Goal: Obtain resource: Download file/media

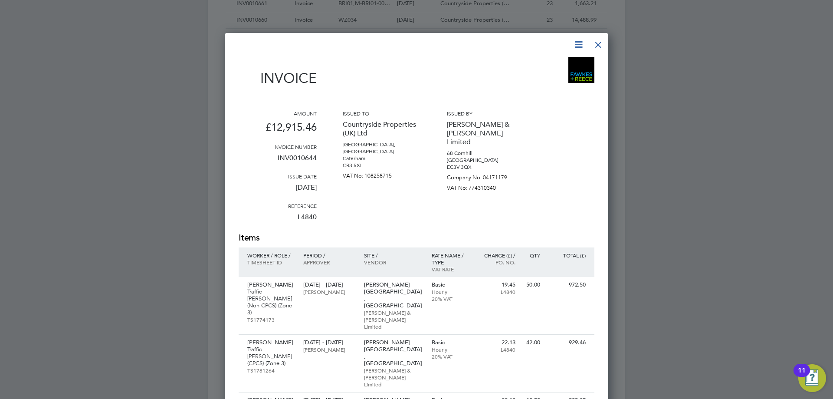
click at [577, 46] on icon at bounding box center [578, 44] width 11 height 11
click at [547, 68] on li "Download Invoice" at bounding box center [552, 65] width 60 height 12
click at [600, 44] on div at bounding box center [598, 43] width 16 height 16
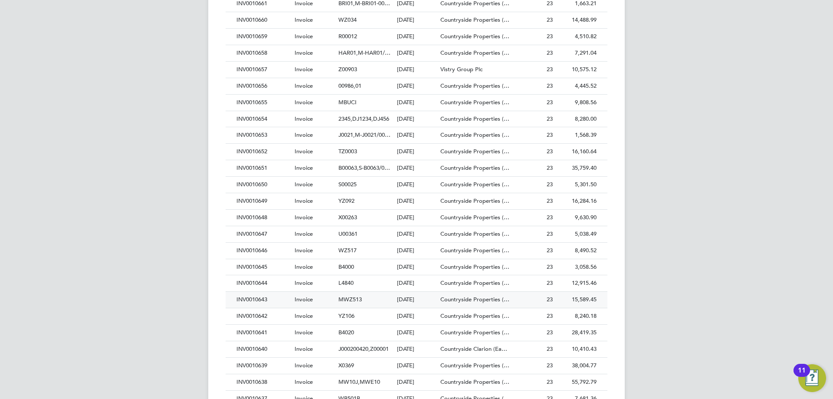
click at [259, 297] on div "INV0010643" at bounding box center [263, 299] width 58 height 16
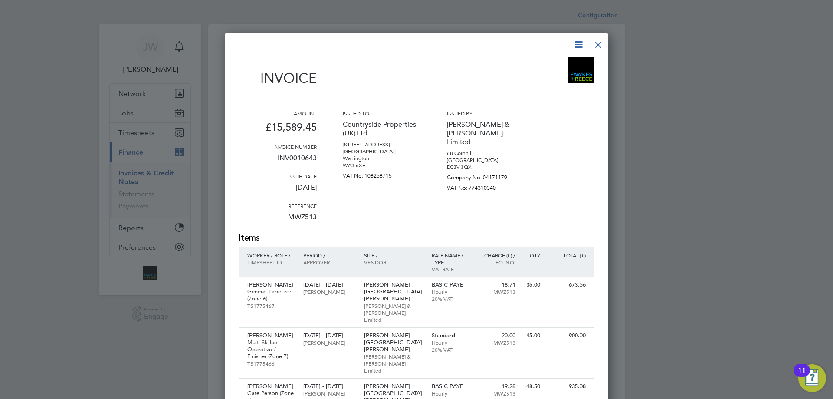
click at [576, 43] on icon at bounding box center [578, 44] width 11 height 11
click at [553, 68] on li "Download Invoice" at bounding box center [552, 65] width 60 height 12
click at [595, 45] on div at bounding box center [598, 43] width 16 height 16
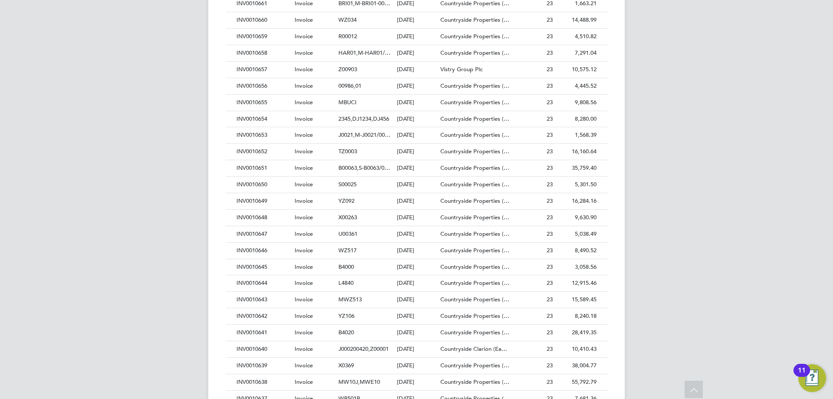
scroll to position [1128, 0]
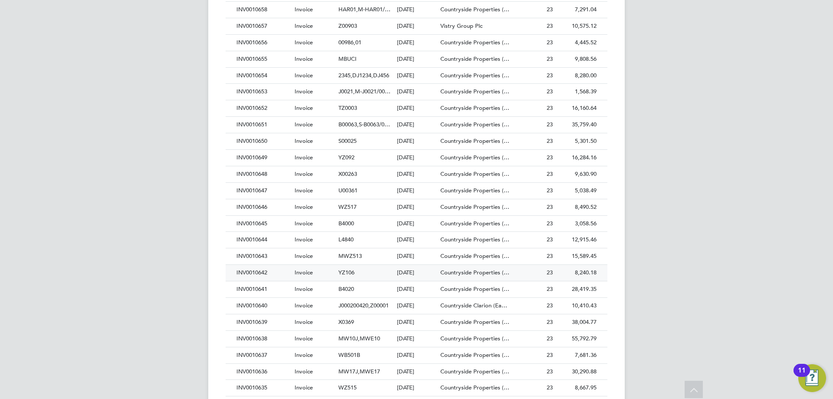
click at [256, 273] on div "INV0010642" at bounding box center [263, 273] width 58 height 16
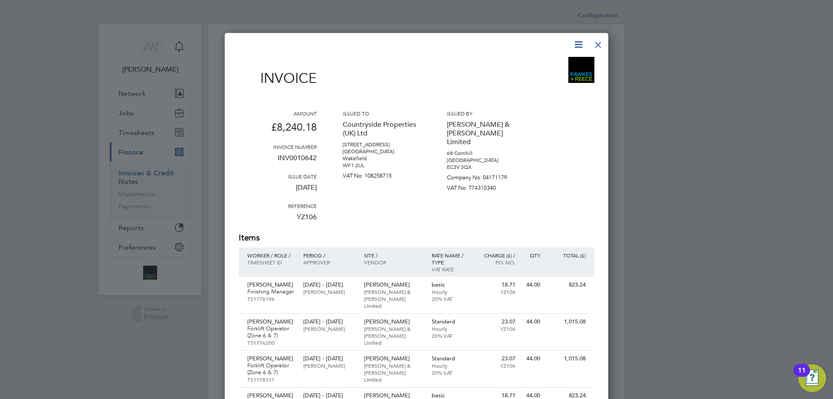
click at [578, 45] on icon at bounding box center [578, 44] width 11 height 11
click at [537, 68] on li "Download Invoice" at bounding box center [552, 65] width 60 height 12
click at [596, 45] on div at bounding box center [598, 43] width 16 height 16
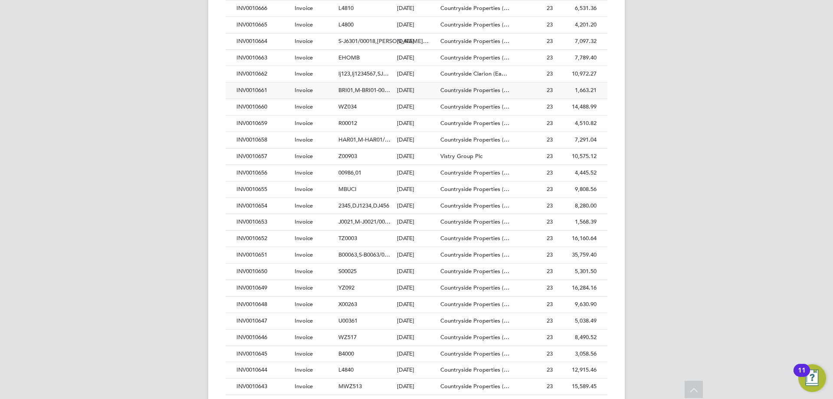
scroll to position [1041, 0]
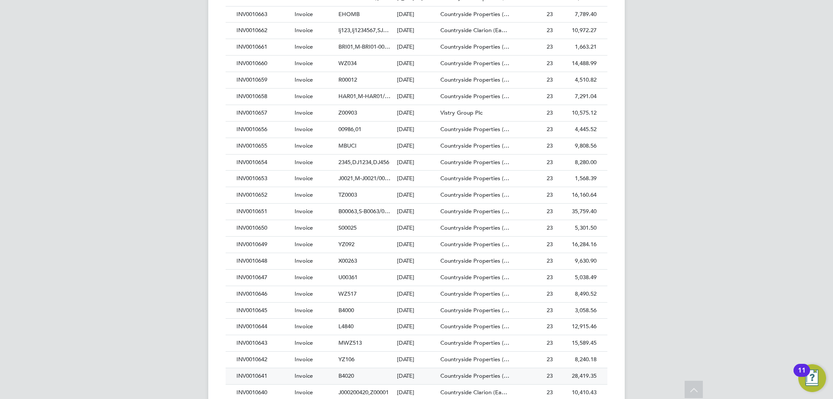
click at [260, 376] on div "INV0010641" at bounding box center [263, 376] width 58 height 16
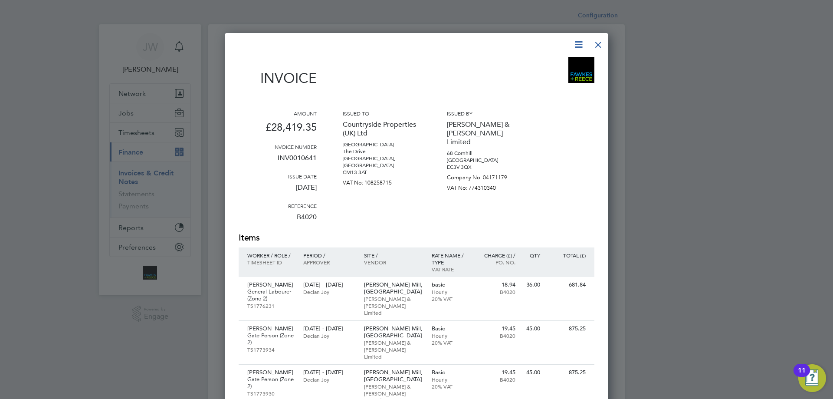
click at [573, 43] on icon at bounding box center [578, 44] width 11 height 11
click at [533, 70] on li "Download Invoice" at bounding box center [552, 65] width 60 height 12
click at [598, 46] on div at bounding box center [598, 43] width 16 height 16
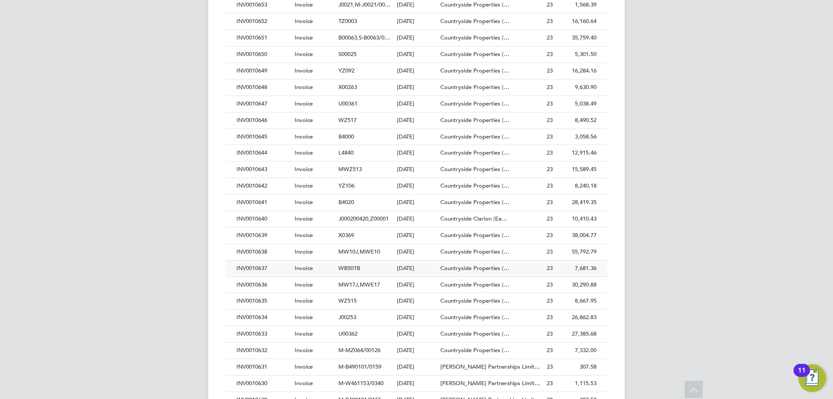
scroll to position [1258, 0]
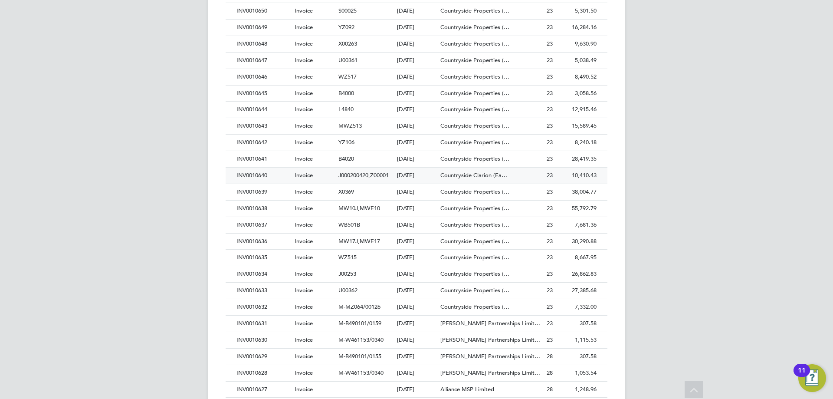
click at [254, 175] on div "INV0010640" at bounding box center [263, 175] width 58 height 16
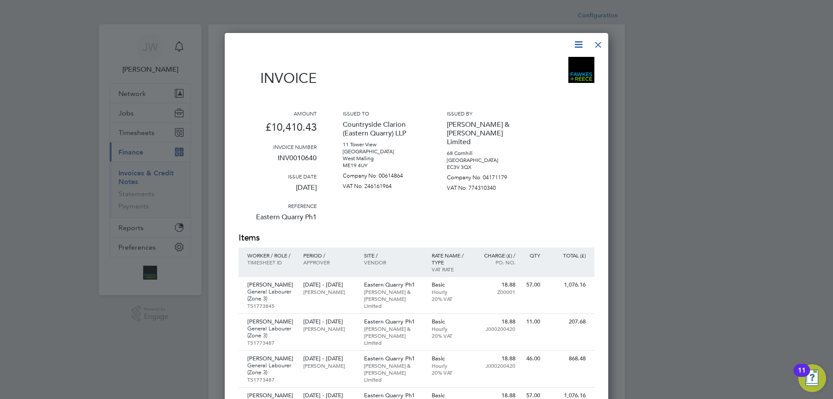
click at [575, 42] on icon at bounding box center [578, 44] width 11 height 11
click at [534, 62] on li "Download Invoice" at bounding box center [552, 65] width 60 height 12
click at [597, 39] on div at bounding box center [598, 43] width 16 height 16
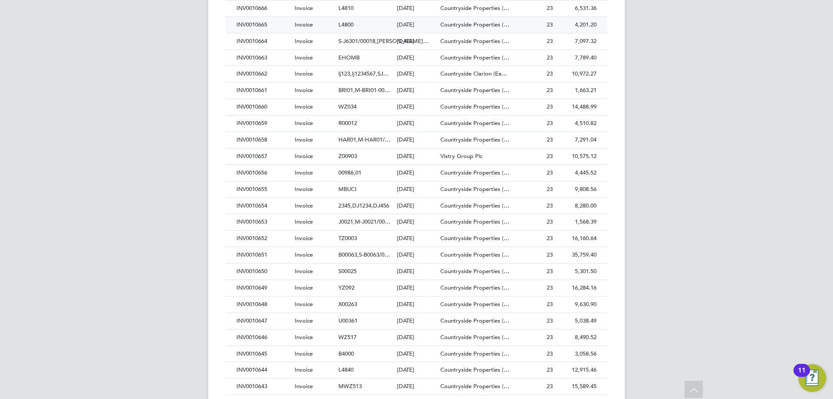
scroll to position [1215, 0]
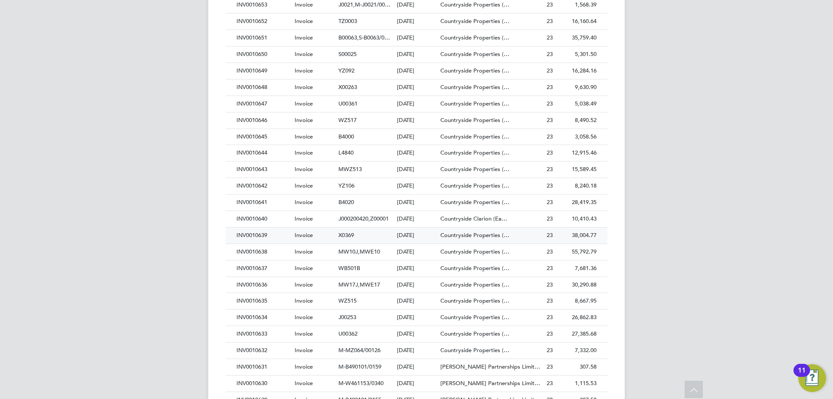
click at [258, 237] on div "INV0010639" at bounding box center [263, 235] width 58 height 16
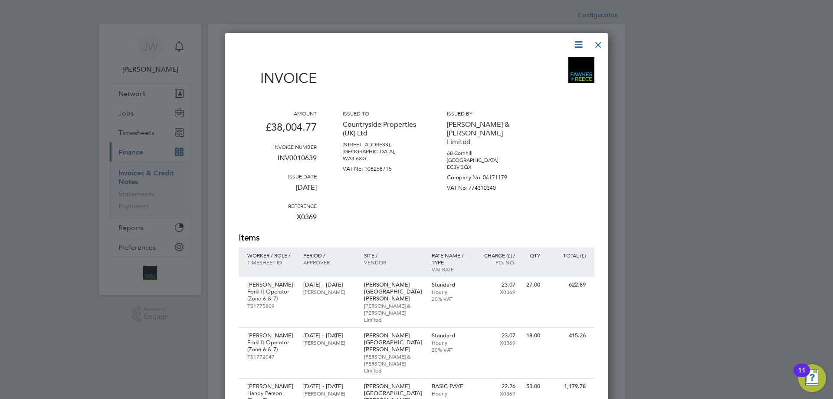
click at [577, 40] on icon at bounding box center [578, 44] width 11 height 11
click at [529, 66] on li "Download Invoice" at bounding box center [552, 65] width 60 height 12
click at [576, 47] on icon at bounding box center [578, 44] width 11 height 11
click at [600, 44] on div at bounding box center [598, 43] width 16 height 16
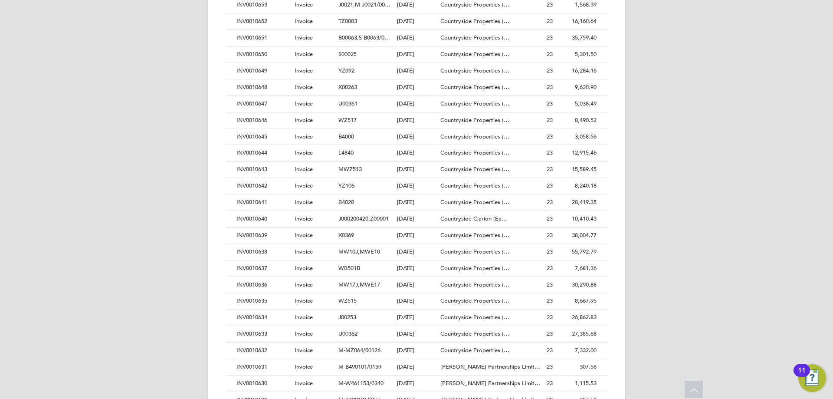
scroll to position [1431, 0]
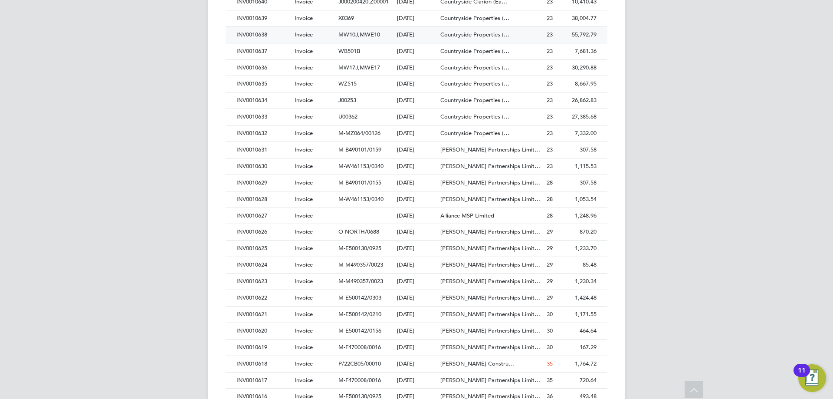
click at [253, 37] on div "INV0010638" at bounding box center [263, 35] width 58 height 16
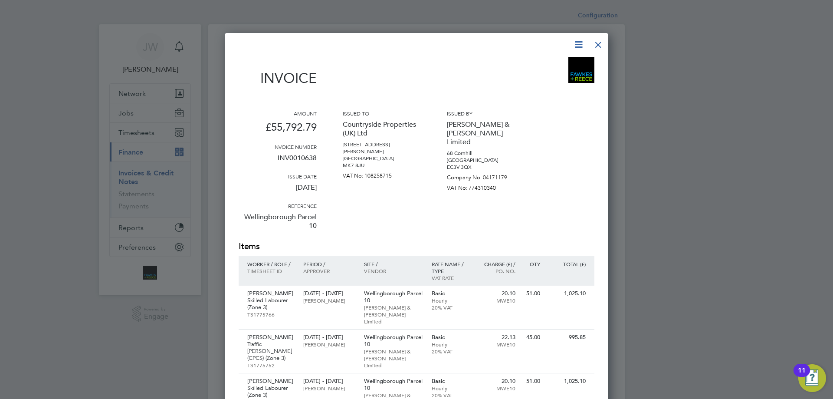
click at [580, 46] on icon at bounding box center [578, 44] width 11 height 11
click at [549, 64] on li "Download Invoice" at bounding box center [552, 65] width 60 height 12
click at [599, 43] on div at bounding box center [598, 43] width 16 height 16
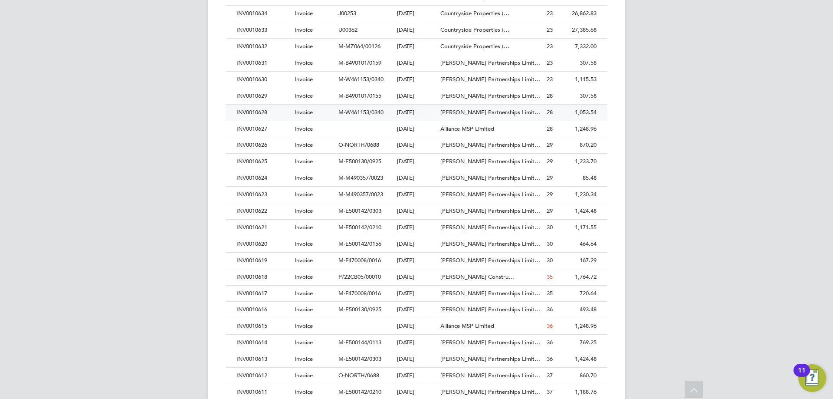
scroll to position [1431, 0]
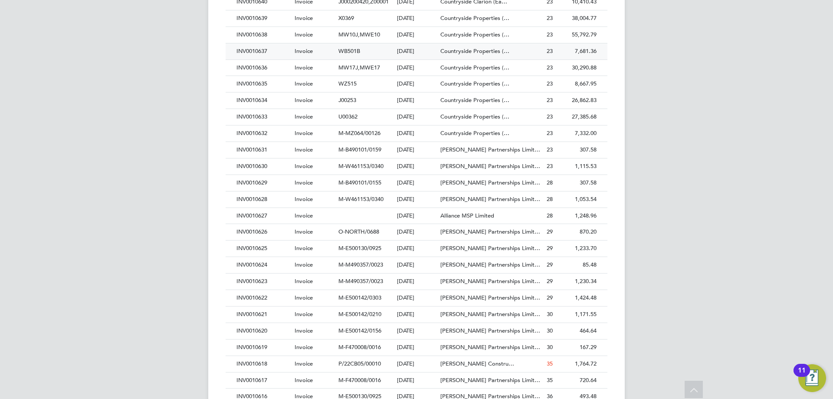
click at [257, 52] on div "INV0010637" at bounding box center [263, 51] width 58 height 16
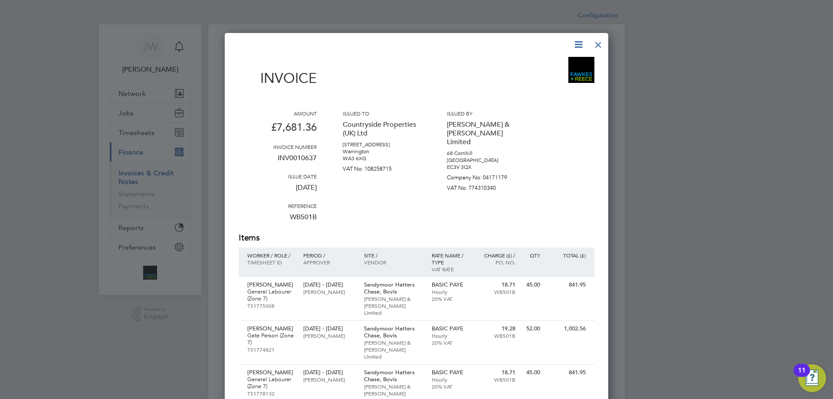
click at [576, 43] on icon at bounding box center [578, 44] width 11 height 11
click at [558, 63] on li "Download Invoice" at bounding box center [552, 65] width 60 height 12
click at [580, 47] on icon at bounding box center [578, 44] width 11 height 11
click at [546, 64] on li "Download Invoice" at bounding box center [552, 65] width 60 height 12
click at [596, 43] on div at bounding box center [598, 43] width 16 height 16
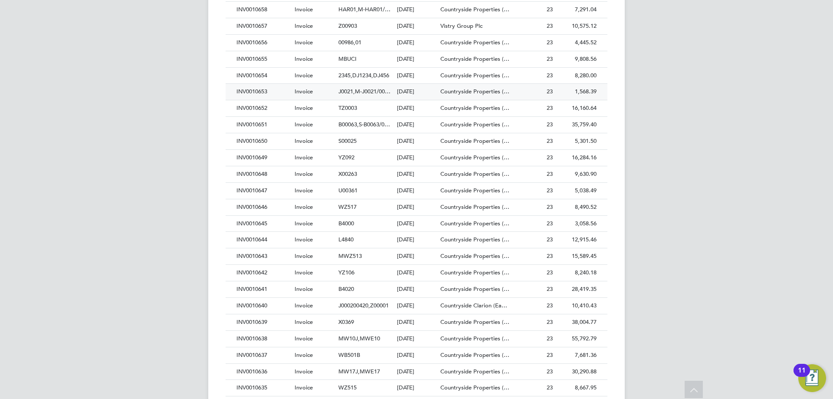
scroll to position [1258, 0]
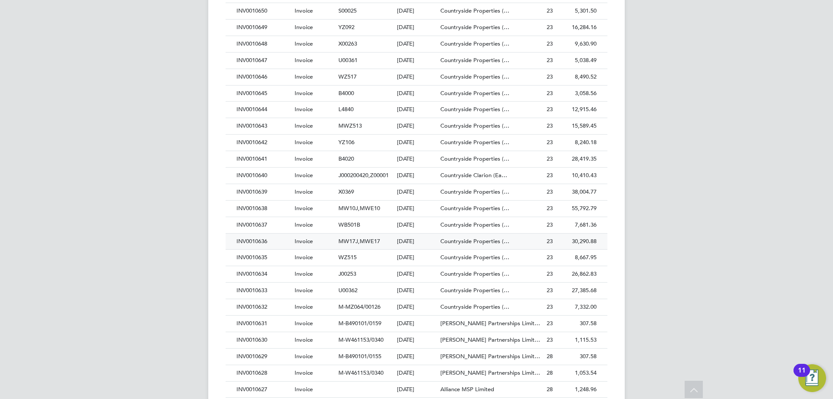
click at [257, 240] on div "INV0010636" at bounding box center [263, 241] width 58 height 16
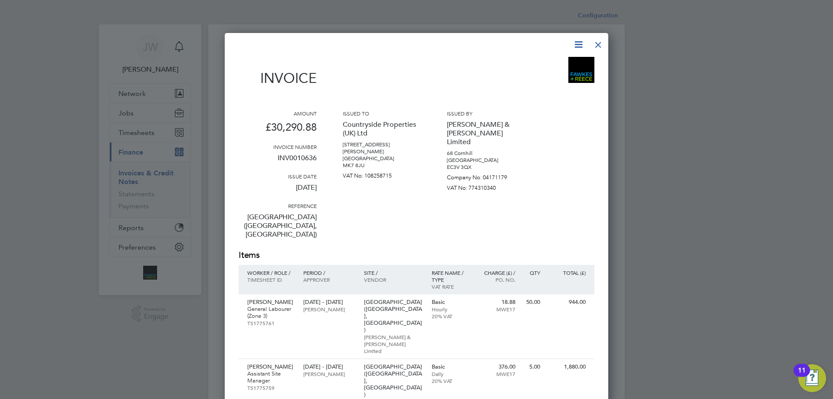
click at [577, 47] on icon at bounding box center [578, 44] width 11 height 11
click at [553, 70] on li "Download Invoice" at bounding box center [552, 65] width 60 height 12
click at [600, 43] on div at bounding box center [598, 43] width 16 height 16
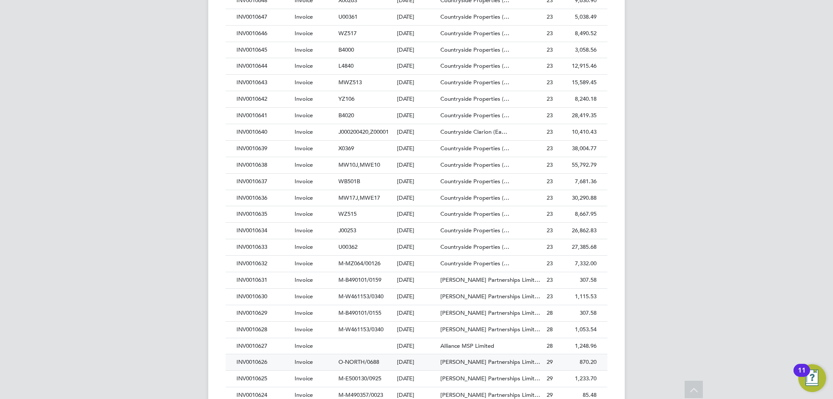
scroll to position [1388, 0]
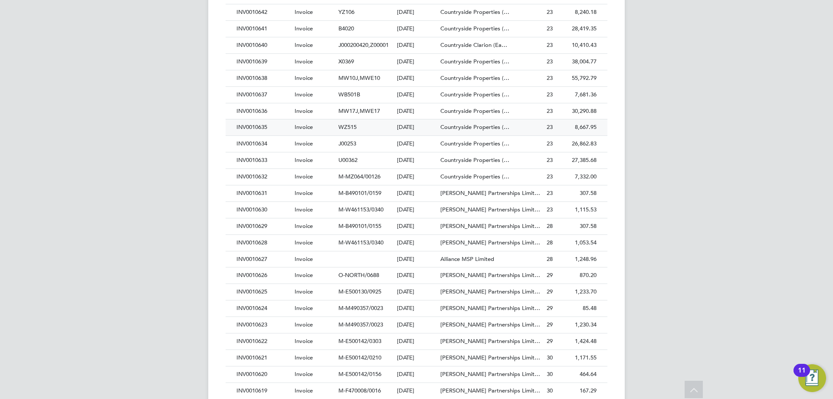
click at [256, 128] on div "INV0010635" at bounding box center [263, 127] width 58 height 16
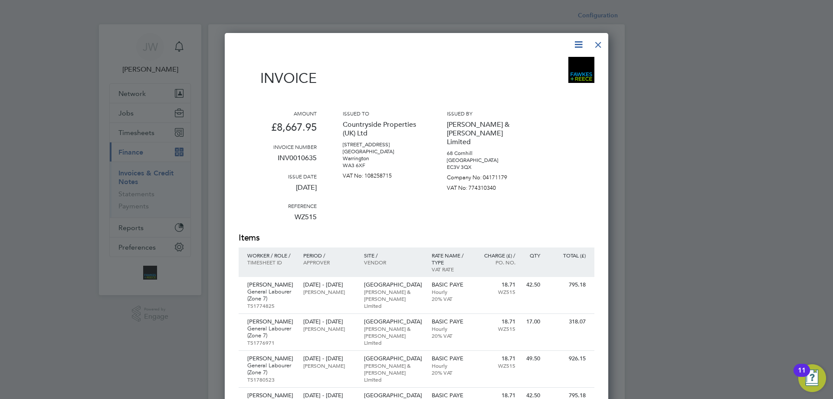
click at [575, 46] on icon at bounding box center [578, 44] width 11 height 11
click at [529, 67] on li "Download Invoice" at bounding box center [552, 65] width 60 height 12
click at [605, 42] on div at bounding box center [598, 43] width 16 height 16
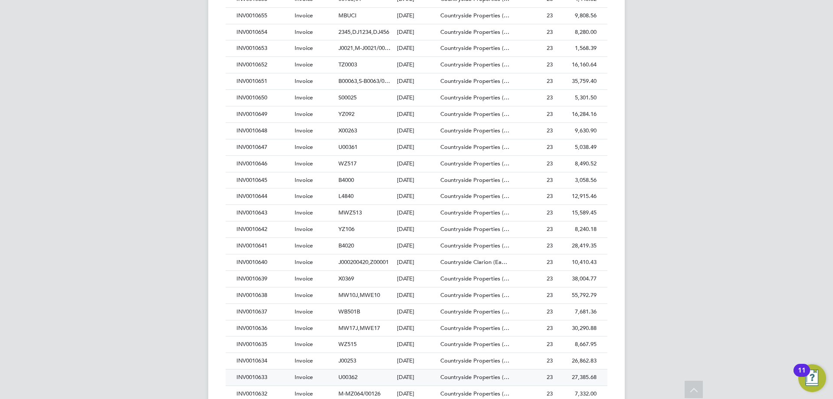
scroll to position [1215, 0]
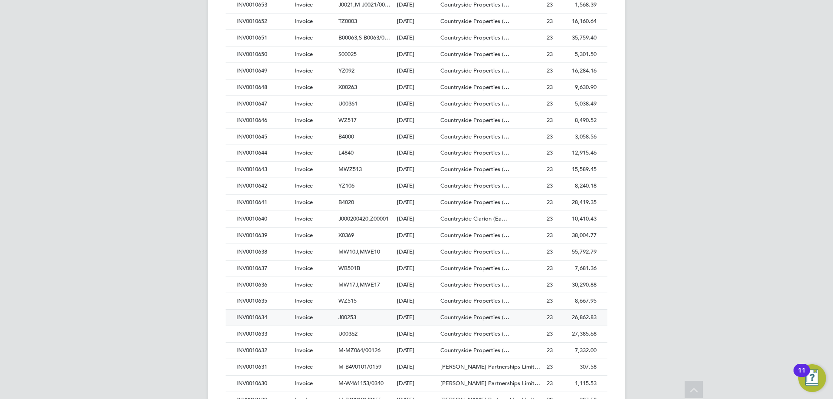
click at [257, 317] on div "INV0010634" at bounding box center [263, 317] width 58 height 16
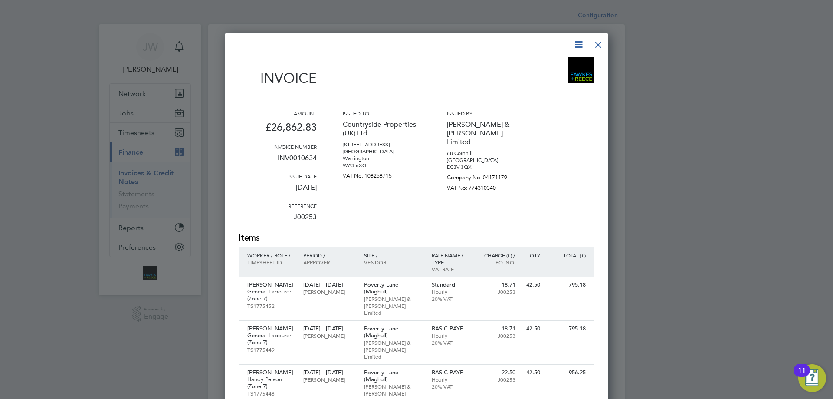
click at [578, 43] on icon at bounding box center [578, 44] width 11 height 11
click at [549, 63] on li "Download Invoice" at bounding box center [552, 65] width 60 height 12
click at [596, 45] on div at bounding box center [598, 43] width 16 height 16
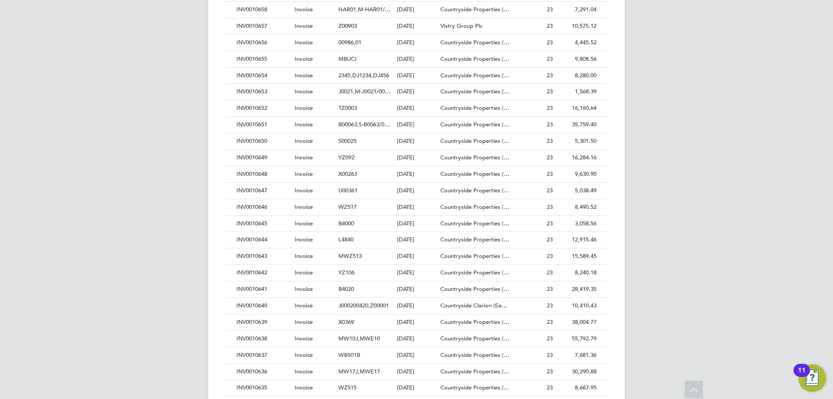
scroll to position [1171, 0]
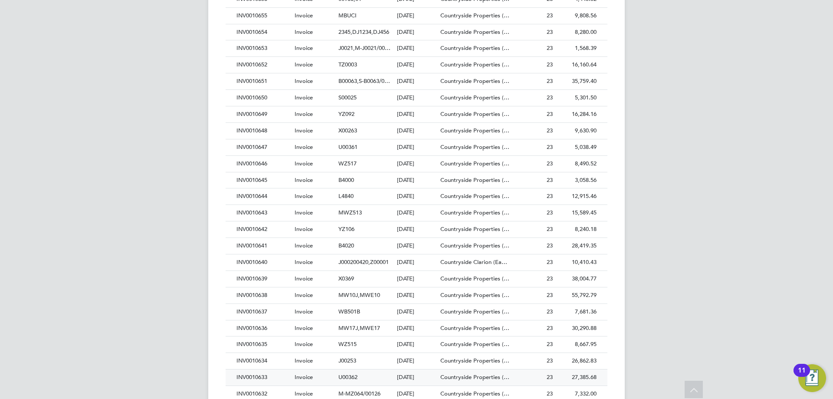
click at [254, 377] on div "INV0010633" at bounding box center [263, 377] width 58 height 16
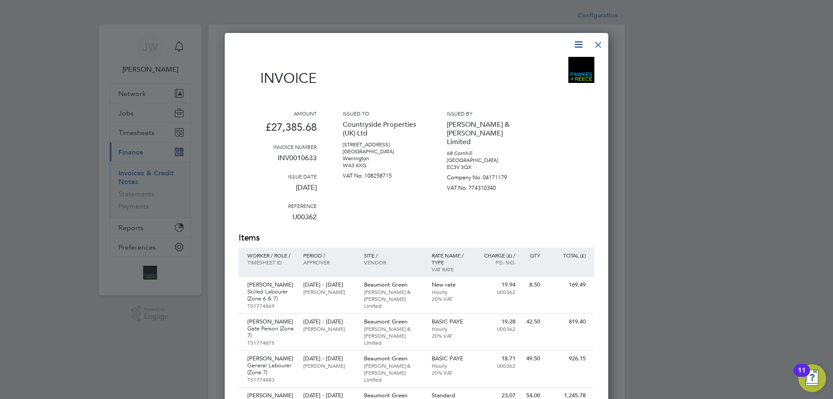
click at [577, 43] on icon at bounding box center [578, 44] width 11 height 11
click at [532, 65] on li "Download Invoice" at bounding box center [552, 65] width 60 height 12
click at [596, 43] on div at bounding box center [598, 43] width 16 height 16
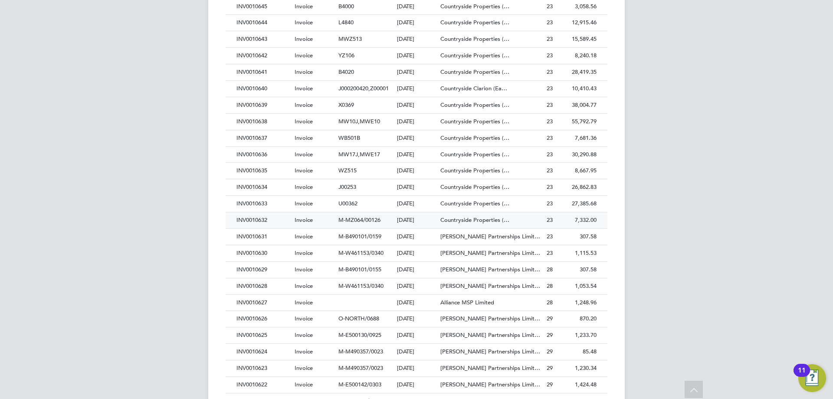
scroll to position [1431, 0]
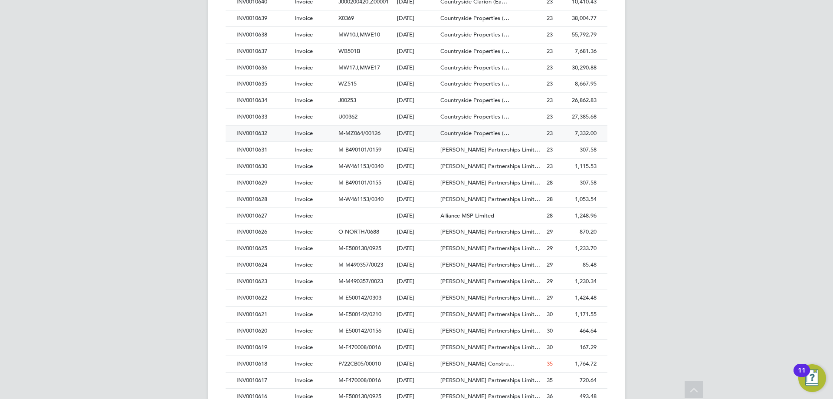
click at [247, 134] on div "INV0010632" at bounding box center [263, 133] width 58 height 16
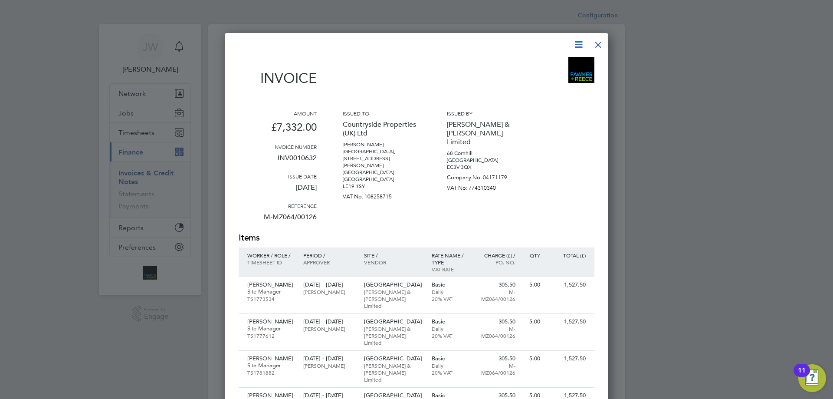
click at [580, 46] on icon at bounding box center [578, 44] width 11 height 11
click at [563, 61] on li "Download Invoice" at bounding box center [552, 65] width 60 height 12
click at [599, 43] on div at bounding box center [598, 43] width 16 height 16
